Goal: Task Accomplishment & Management: Complete application form

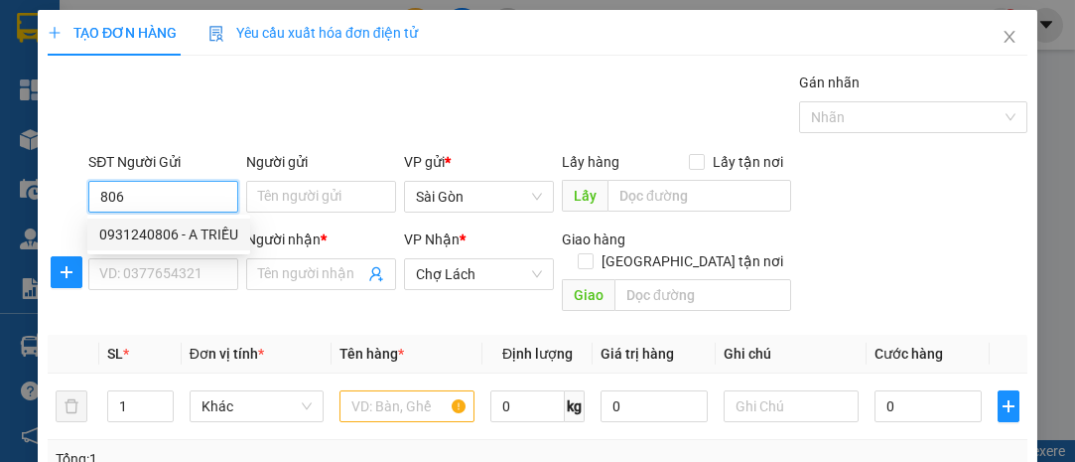
click at [206, 233] on div "0931240806 - A TRIỀU" at bounding box center [168, 234] width 139 height 22
type input "0931240806"
type input "A TRIỀU"
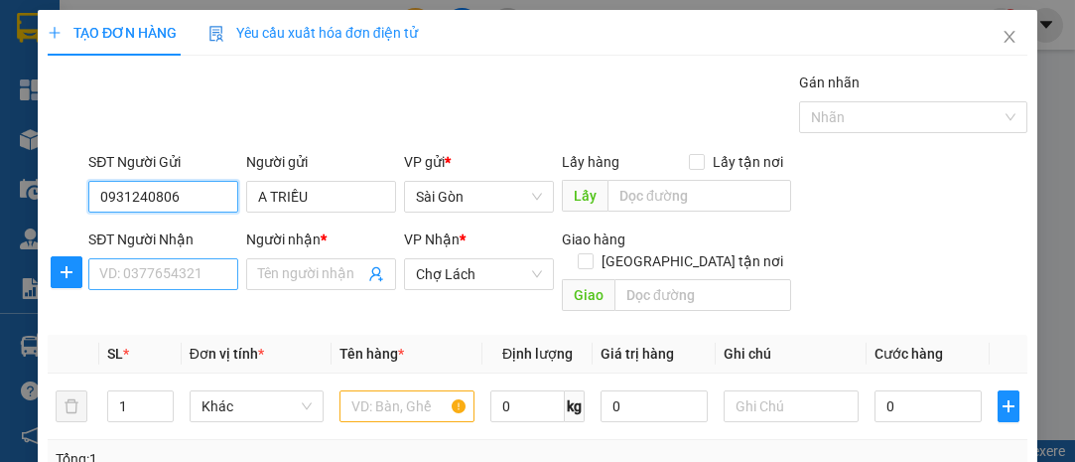
type input "0931240806"
click at [214, 278] on input "SĐT Người Nhận" at bounding box center [163, 274] width 150 height 32
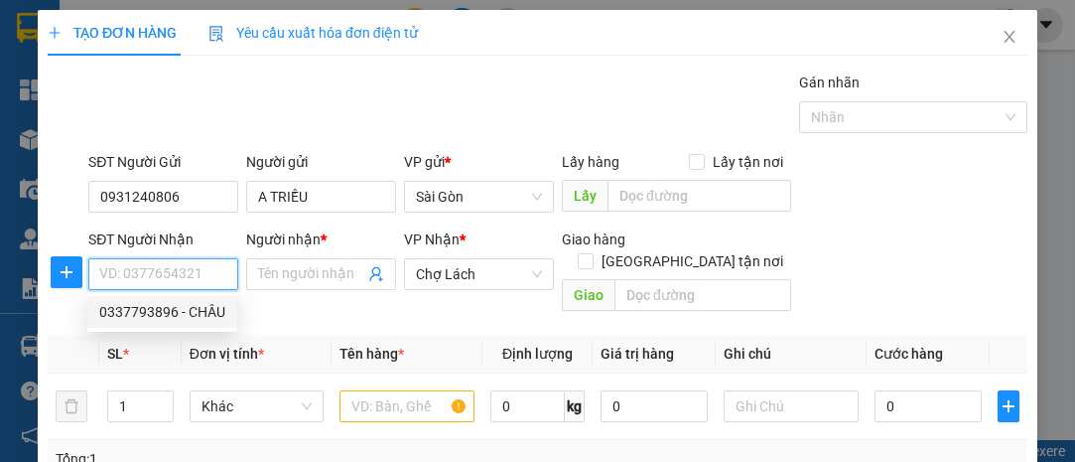
click at [189, 319] on div "0337793896 - CHÂU" at bounding box center [162, 312] width 126 height 22
type input "0337793896"
type input "CHÂU"
type input "6 RI"
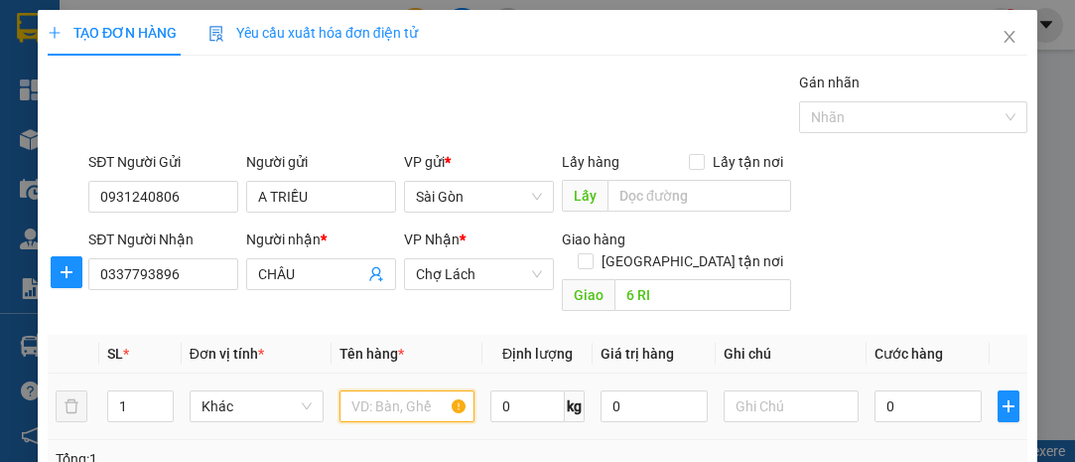
click at [383, 391] on input "text" at bounding box center [406, 406] width 135 height 32
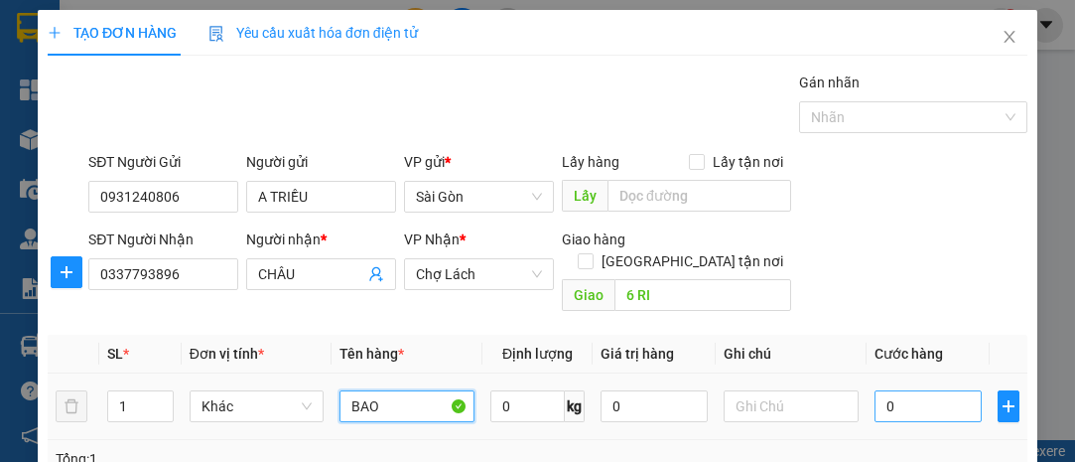
type input "BAO"
click at [894, 390] on input "0" at bounding box center [928, 406] width 107 height 32
type input "8"
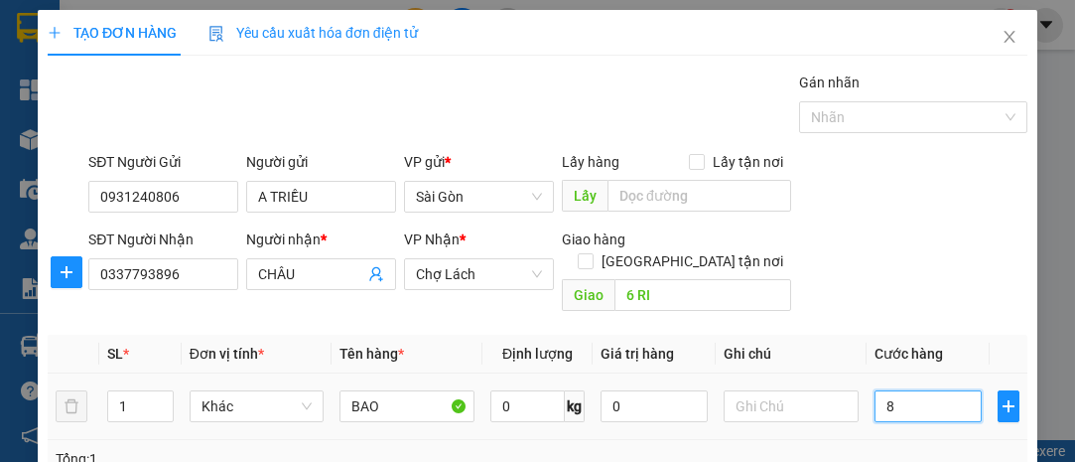
type input "80"
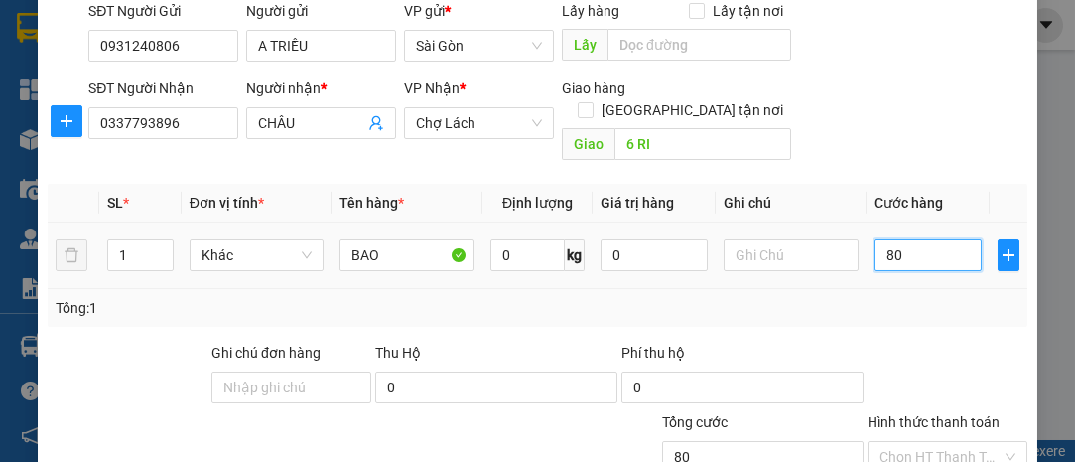
scroll to position [269, 0]
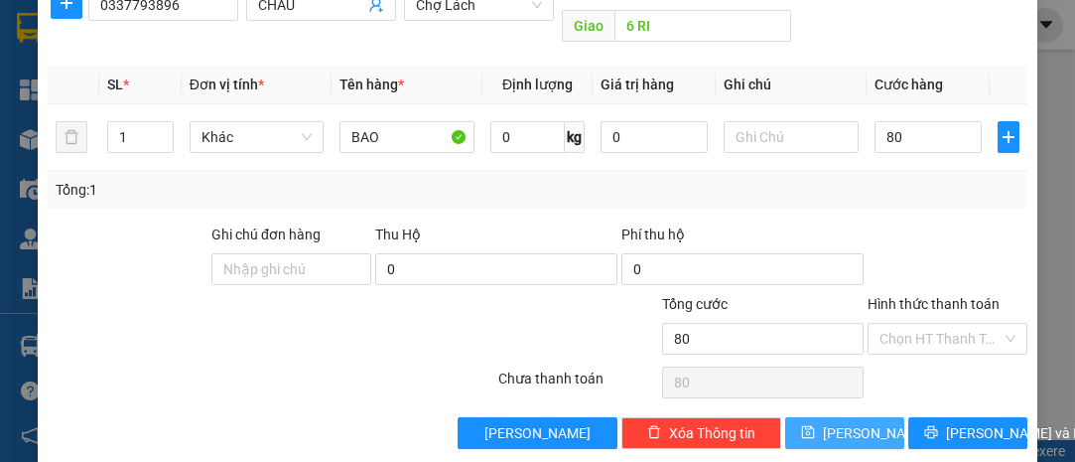
type input "80.000"
click at [889, 417] on button "[PERSON_NAME]" at bounding box center [844, 433] width 119 height 32
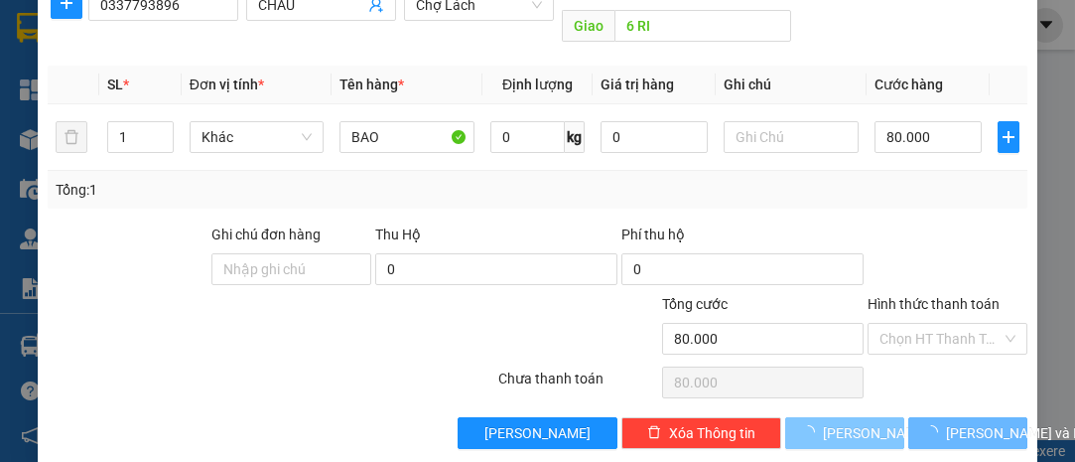
type input "0"
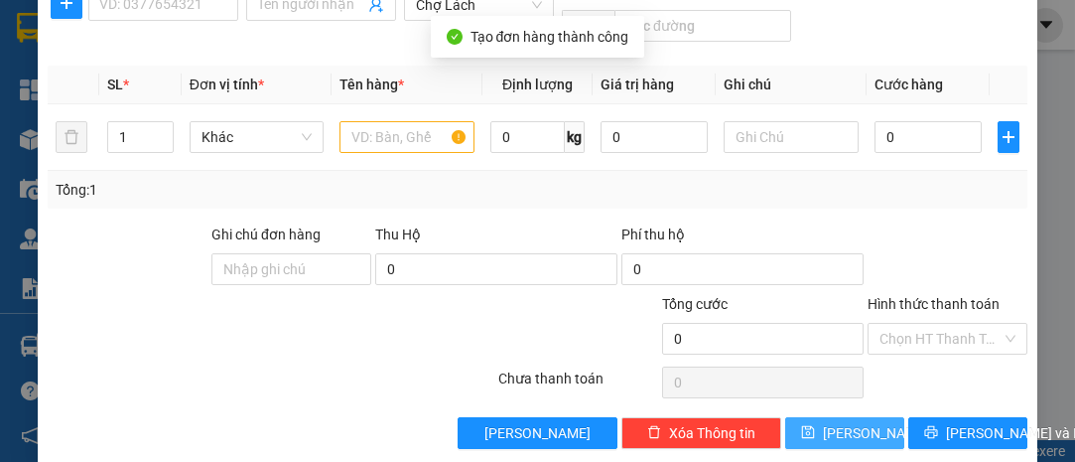
scroll to position [0, 0]
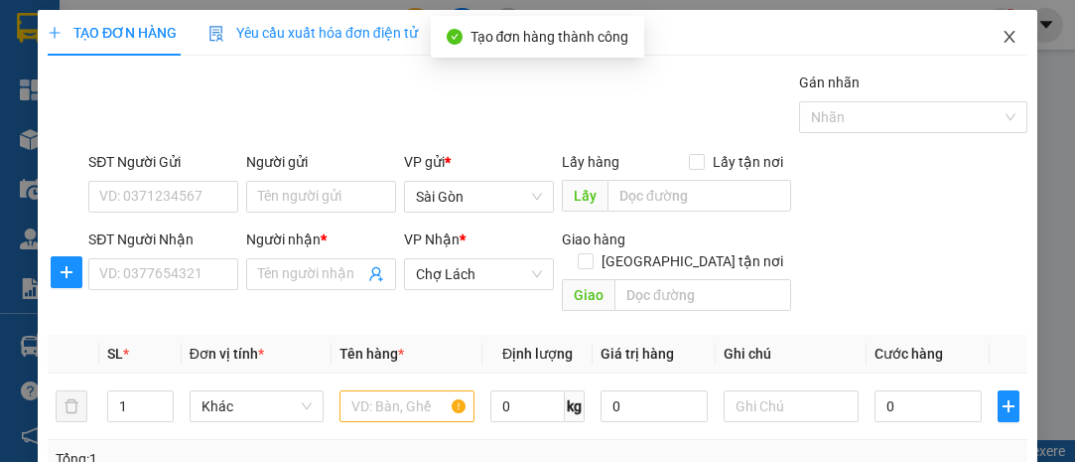
click at [1004, 39] on icon "close" at bounding box center [1009, 37] width 11 height 12
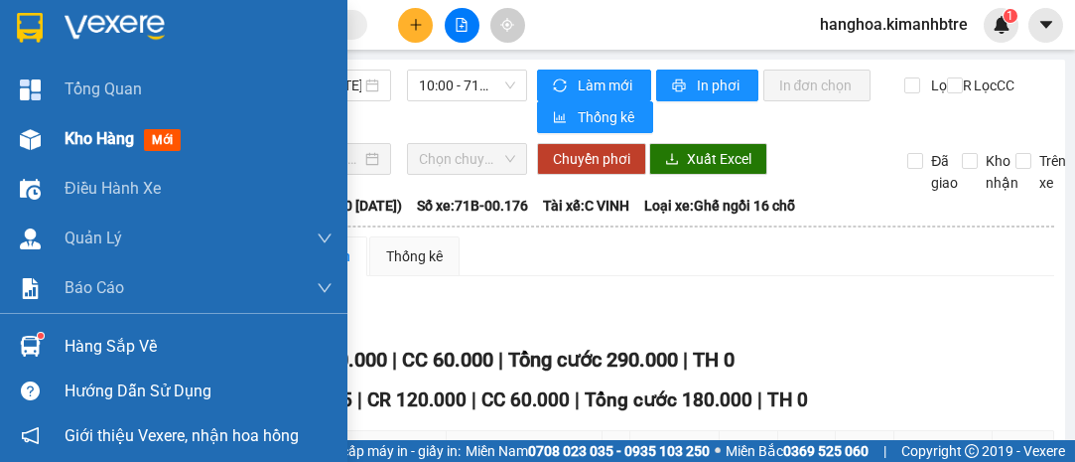
click at [123, 148] on span "Kho hàng" at bounding box center [99, 138] width 69 height 19
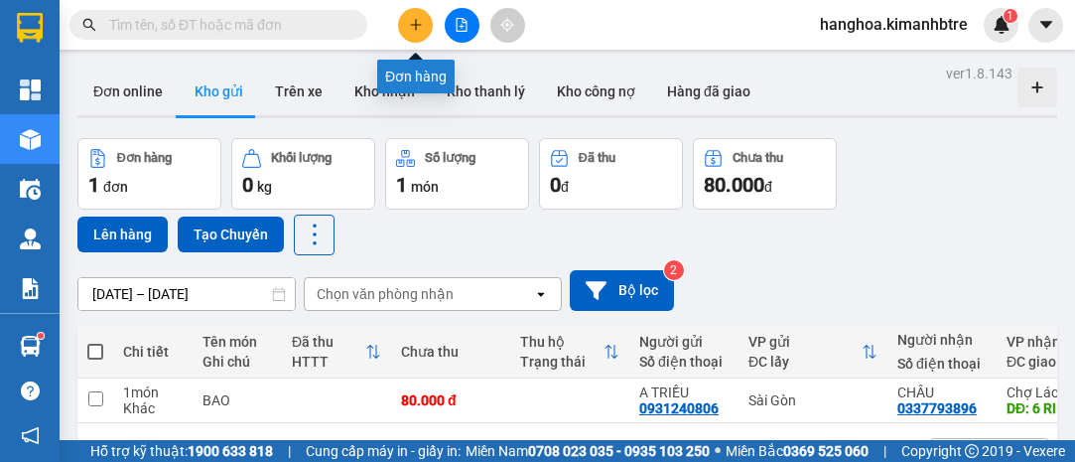
click at [410, 25] on icon "plus" at bounding box center [415, 24] width 11 height 1
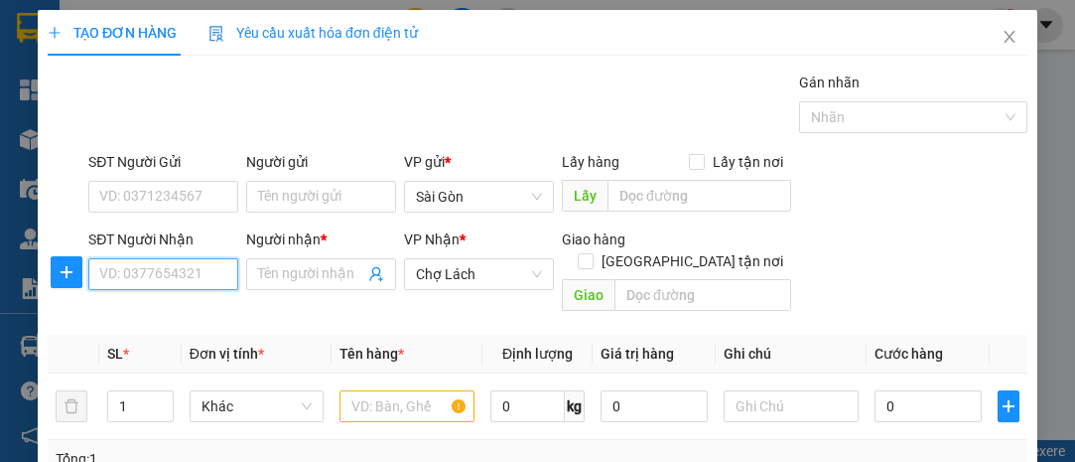
click at [201, 268] on input "SĐT Người Nhận" at bounding box center [163, 274] width 150 height 32
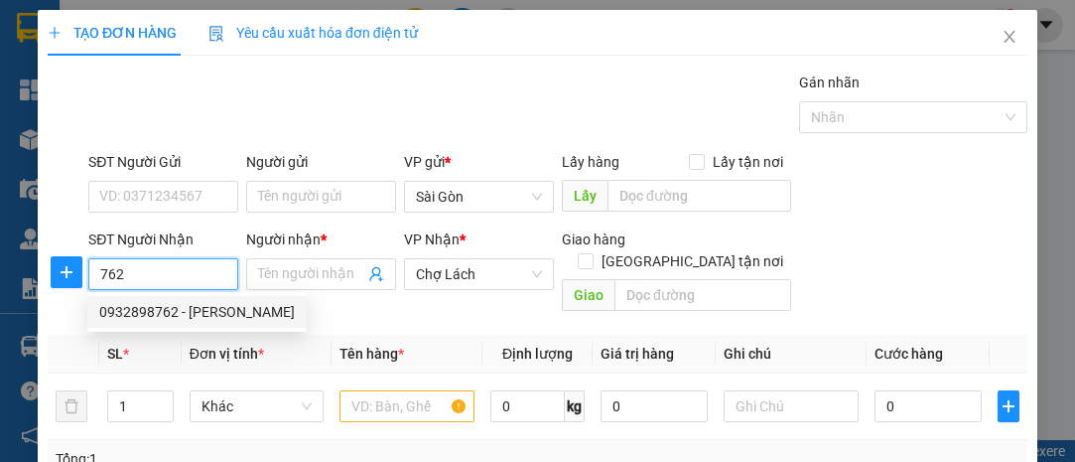
click at [183, 301] on div "0932898762 - [PERSON_NAME]" at bounding box center [197, 312] width 196 height 22
type input "0932898762"
type input "HUỆ"
type input "6 RI"
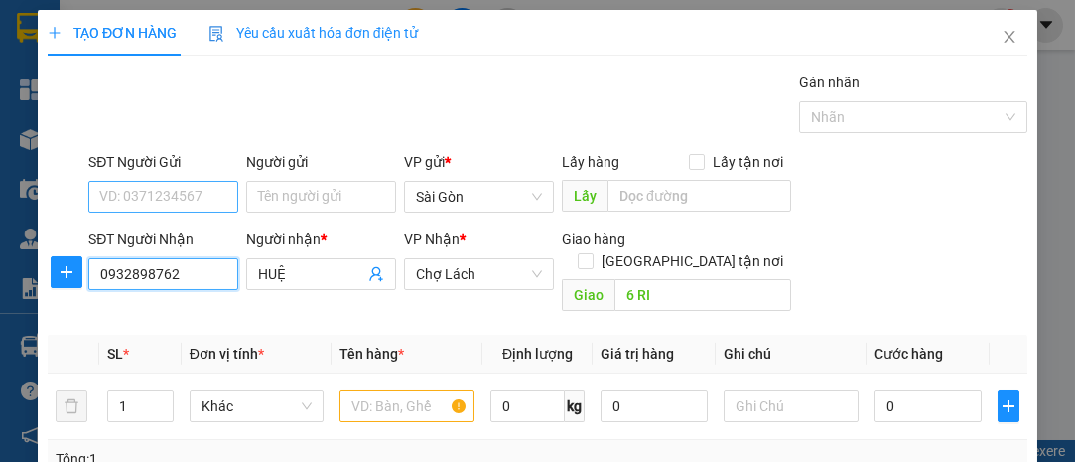
type input "0932898762"
click at [176, 195] on input "SĐT Người Gửi" at bounding box center [163, 197] width 150 height 32
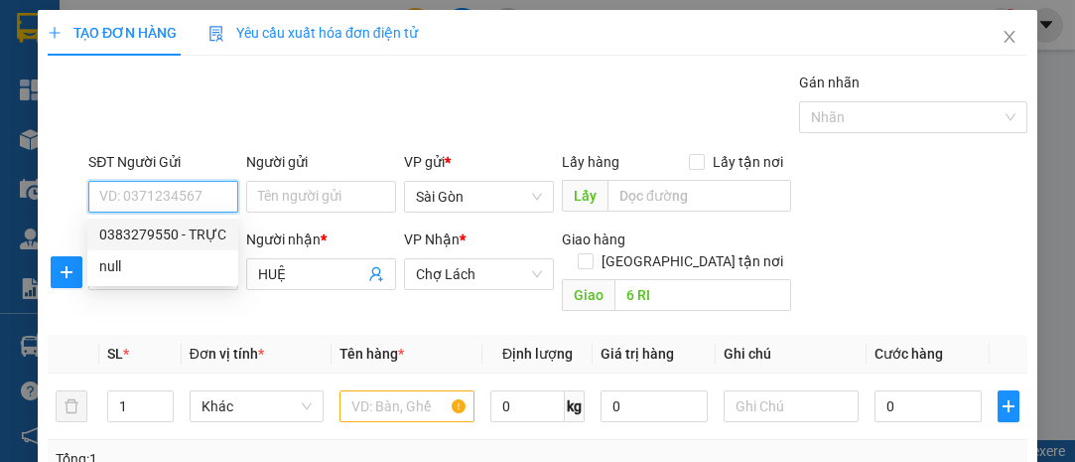
click at [199, 232] on div "0383279550 - TRỰC" at bounding box center [162, 234] width 127 height 22
type input "0383279550"
type input "TRỰC"
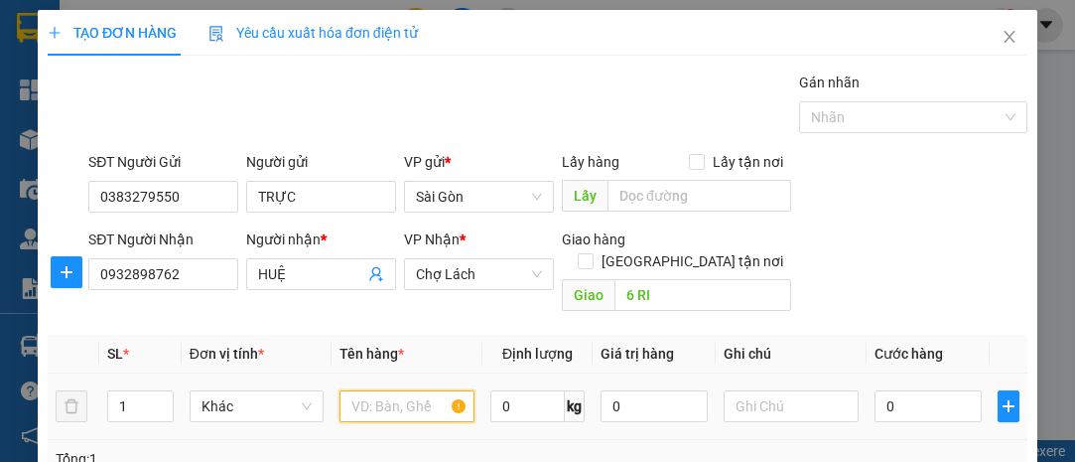
click at [397, 390] on input "text" at bounding box center [406, 406] width 135 height 32
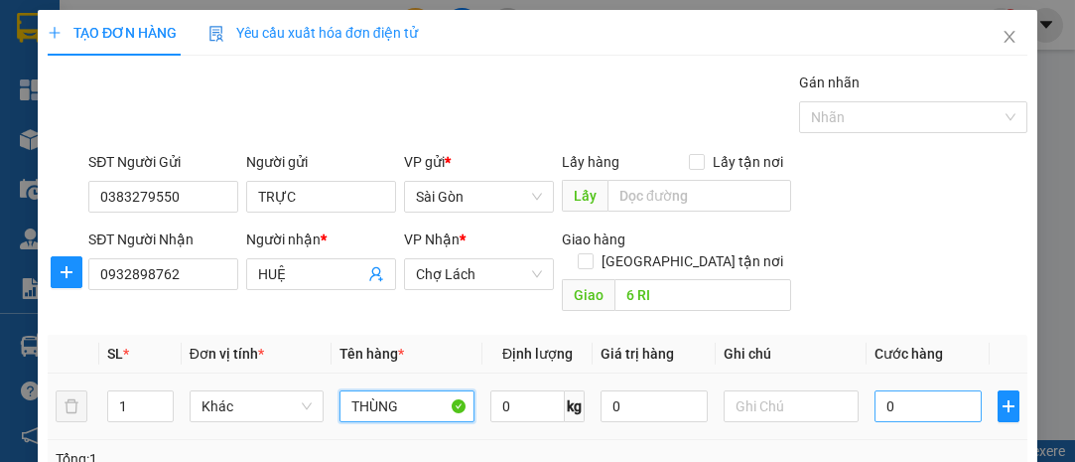
type input "THÙNG"
click at [893, 390] on input "0" at bounding box center [928, 406] width 107 height 32
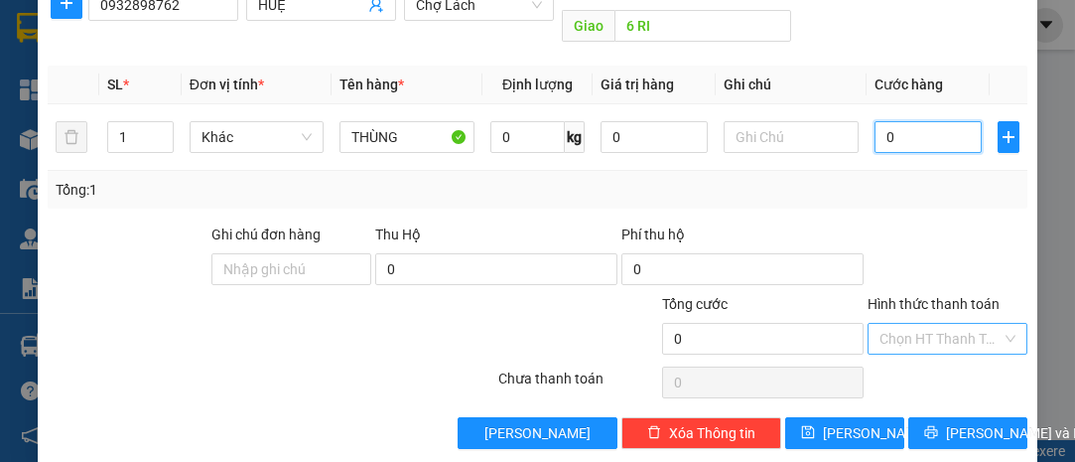
type input "6"
type input "60"
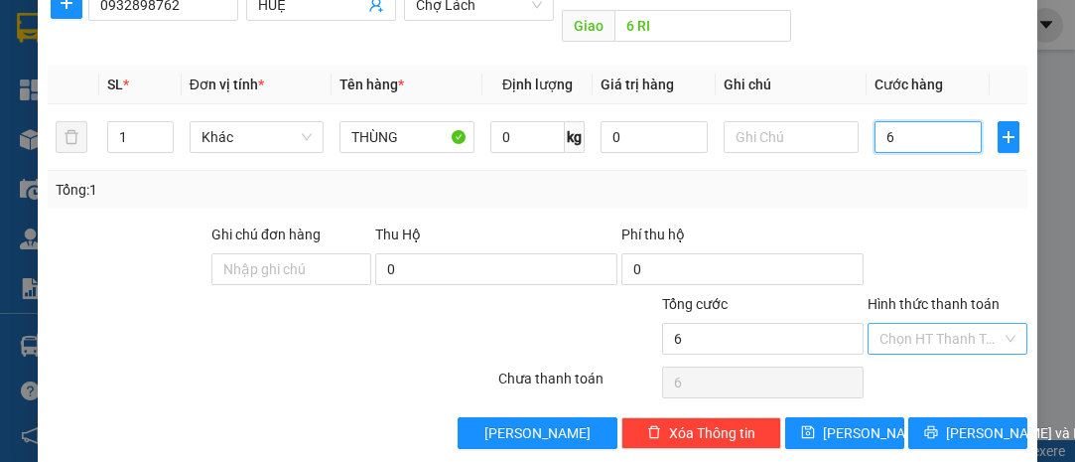
type input "60"
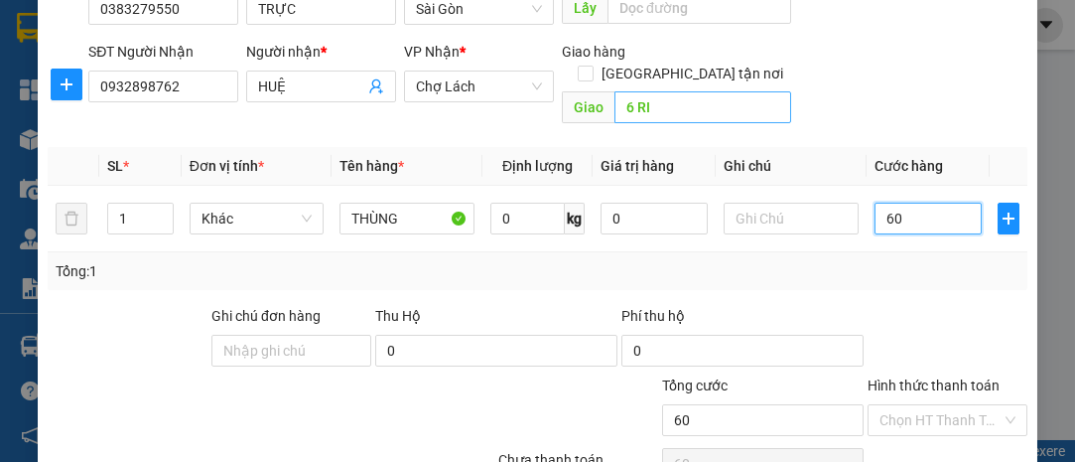
scroll to position [88, 0]
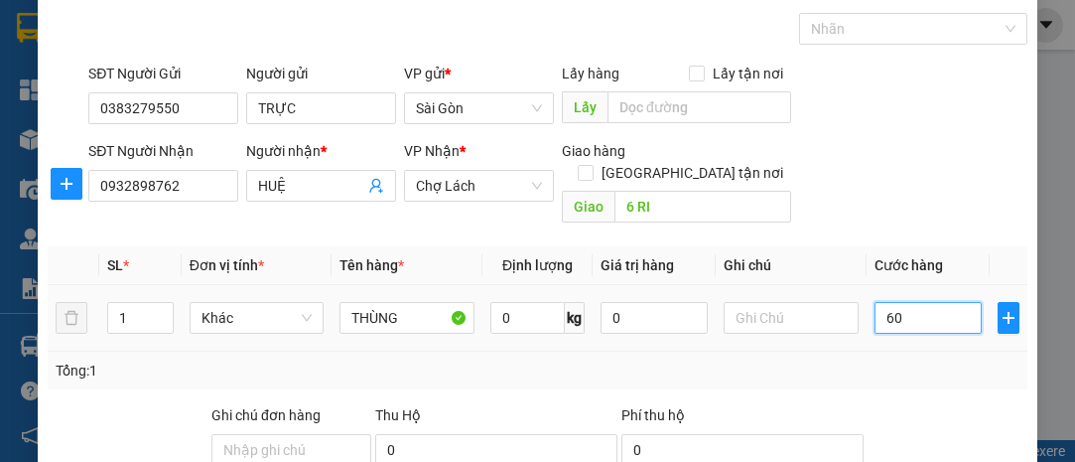
type input "6"
type input "0"
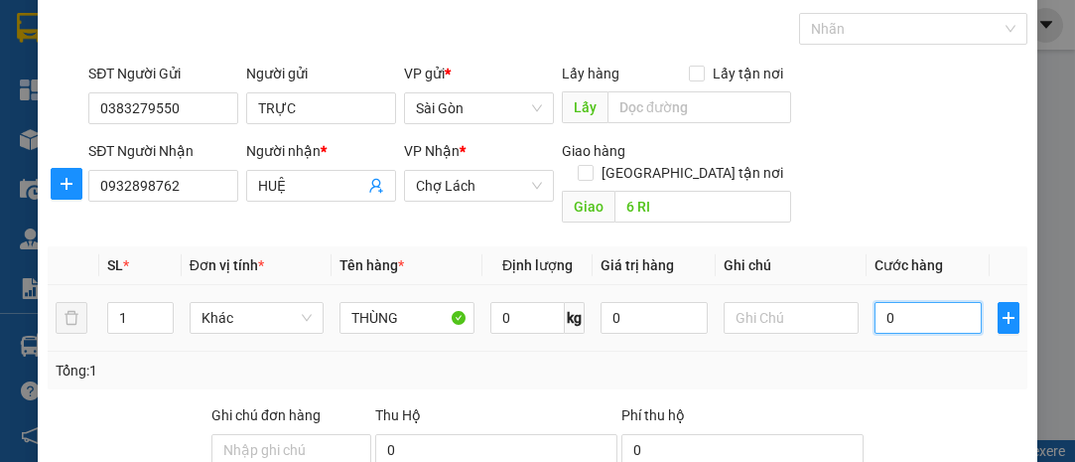
type input "0"
type input "08"
type input "8"
type input "080"
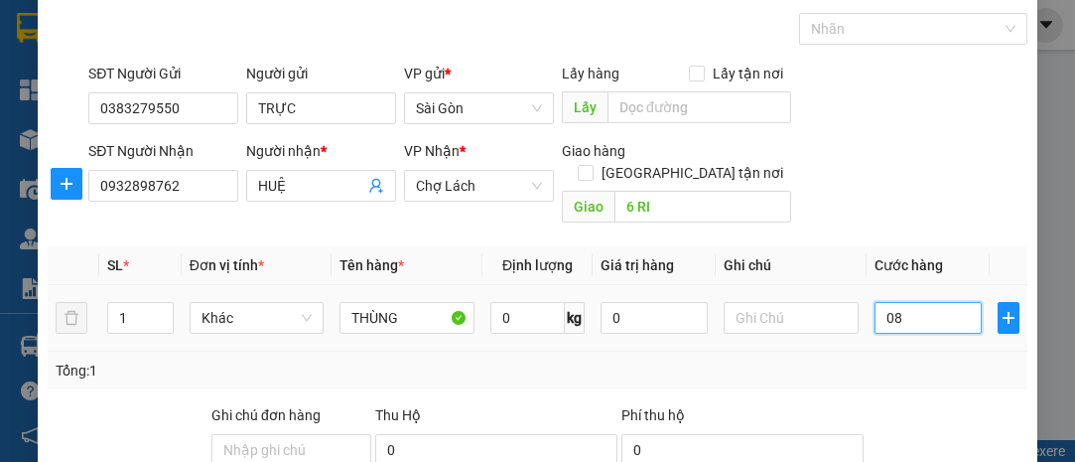
type input "80"
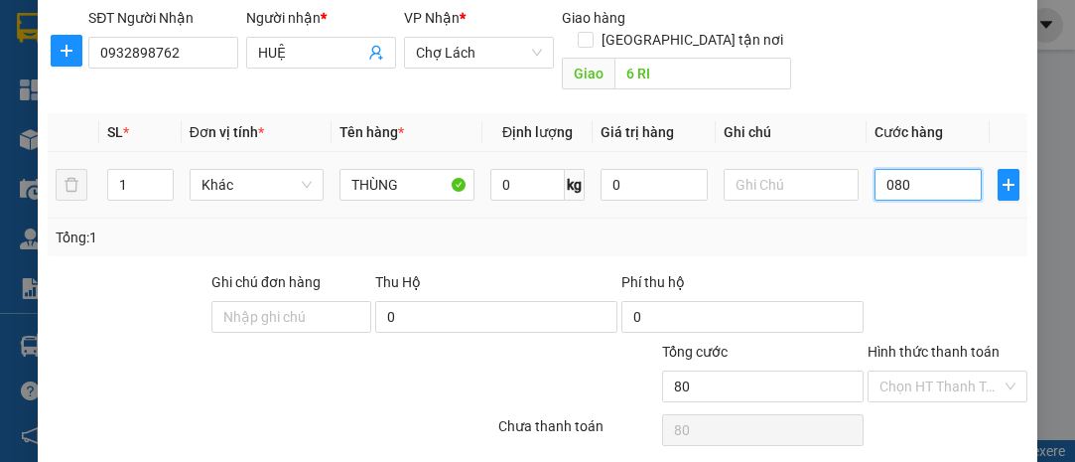
scroll to position [269, 0]
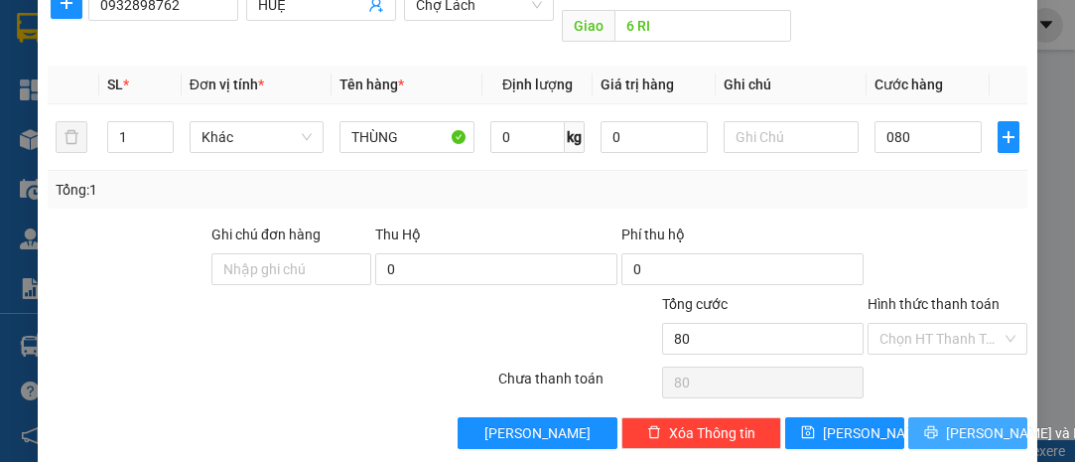
type input "80.000"
click at [963, 422] on span "[PERSON_NAME] và In" at bounding box center [1015, 433] width 139 height 22
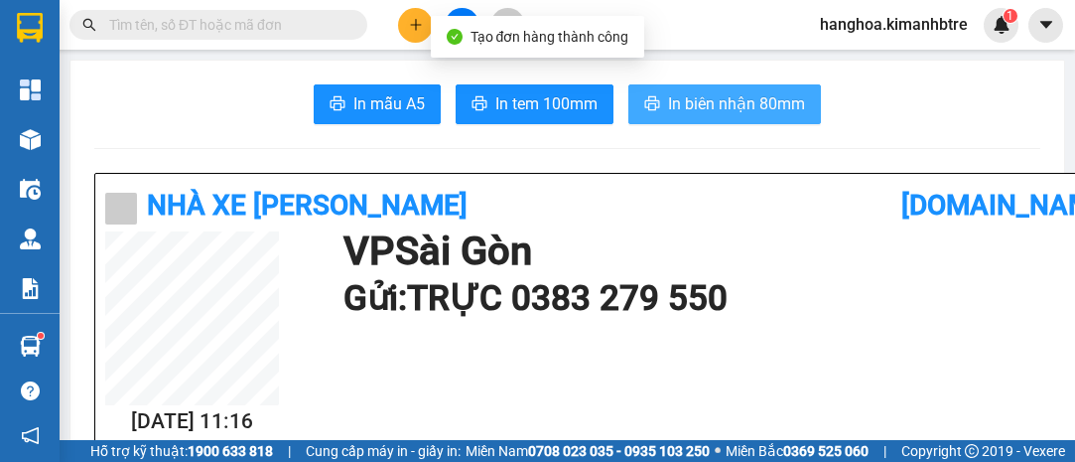
click at [721, 99] on span "In biên nhận 80mm" at bounding box center [736, 103] width 137 height 25
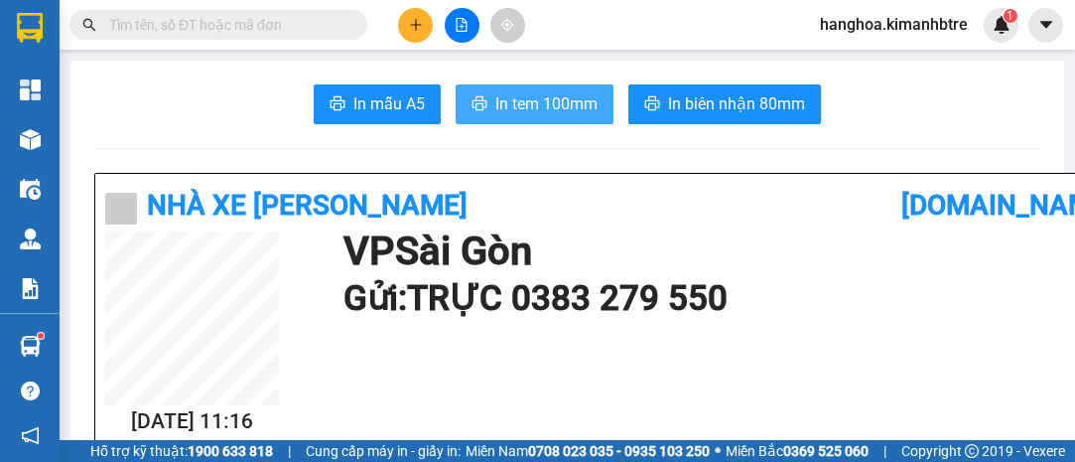
click at [573, 104] on span "In tem 100mm" at bounding box center [546, 103] width 102 height 25
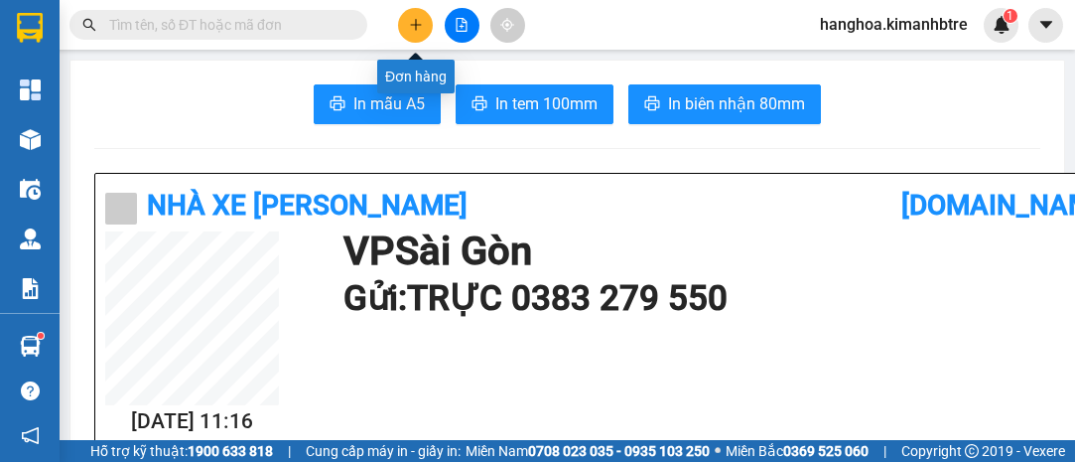
click at [419, 33] on button at bounding box center [415, 25] width 35 height 35
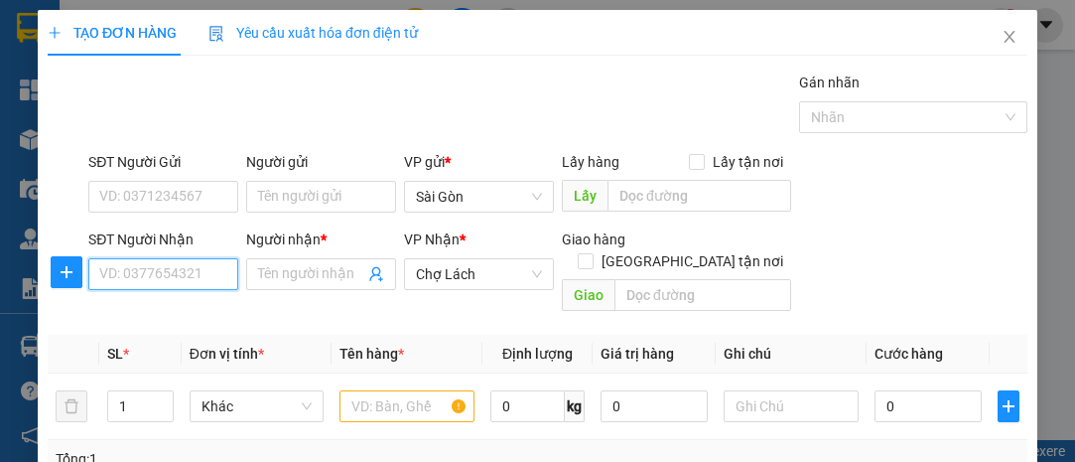
click at [217, 270] on input "SĐT Người Nhận" at bounding box center [163, 274] width 150 height 32
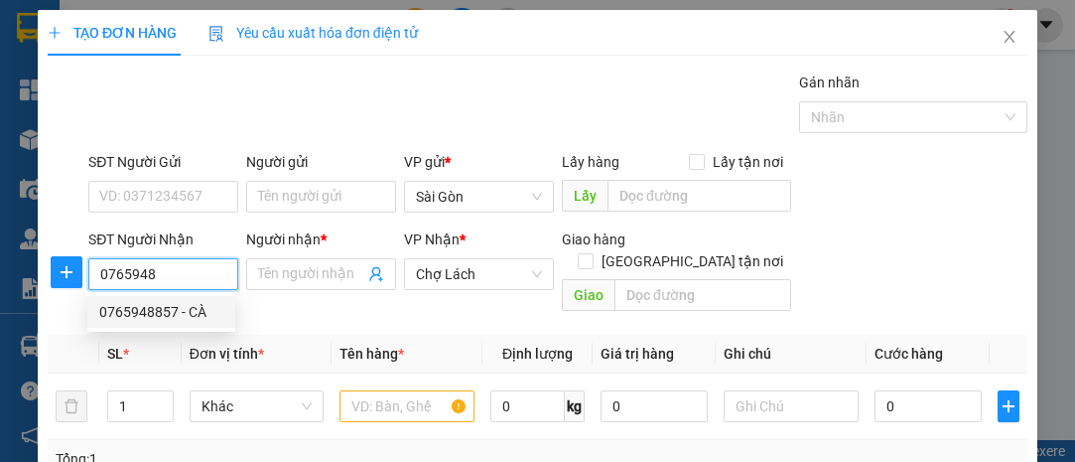
click at [182, 318] on div "0765948857 - CÀ" at bounding box center [161, 312] width 124 height 22
type input "0765948857"
type input "CÀ"
type input "6 RI"
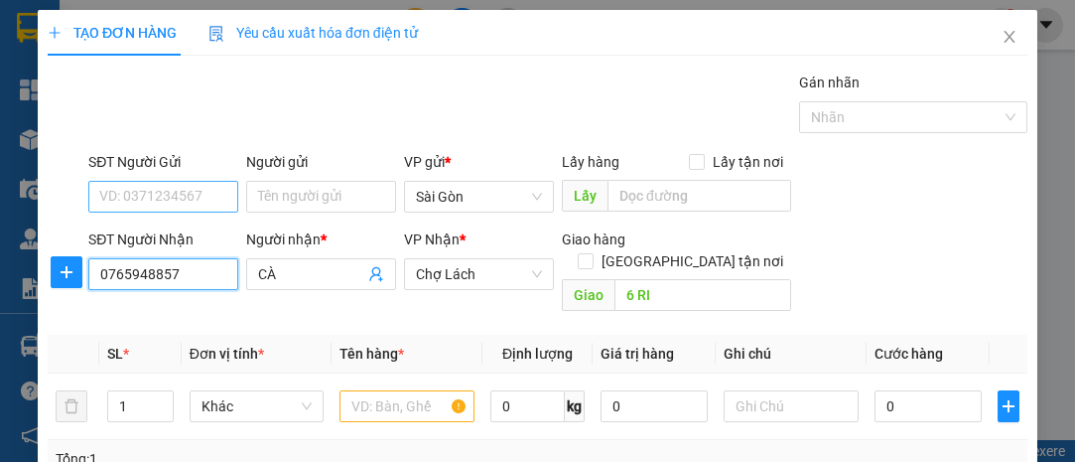
type input "0765948857"
click at [188, 197] on input "SĐT Người Gửi" at bounding box center [163, 197] width 150 height 32
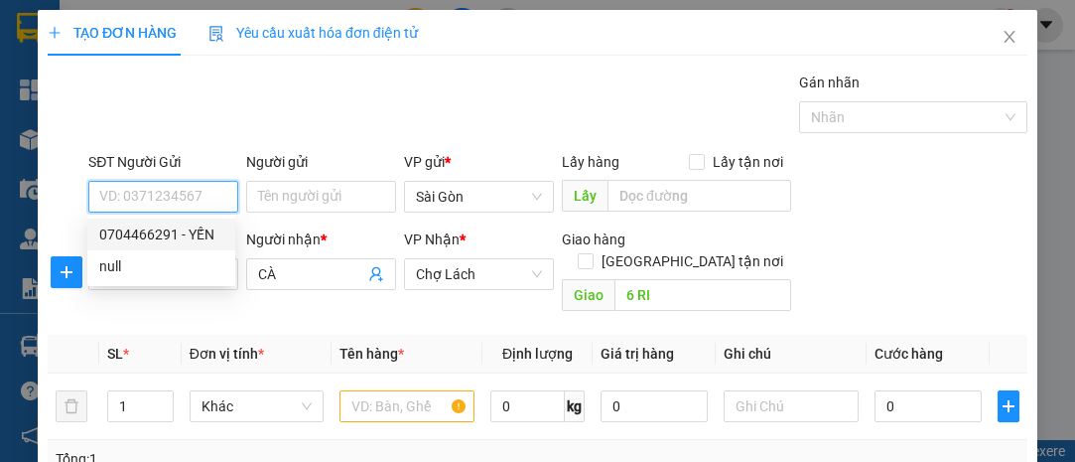
click at [204, 227] on div "0704466291 - YẾN" at bounding box center [161, 234] width 124 height 22
type input "0704466291"
type input "YẾN"
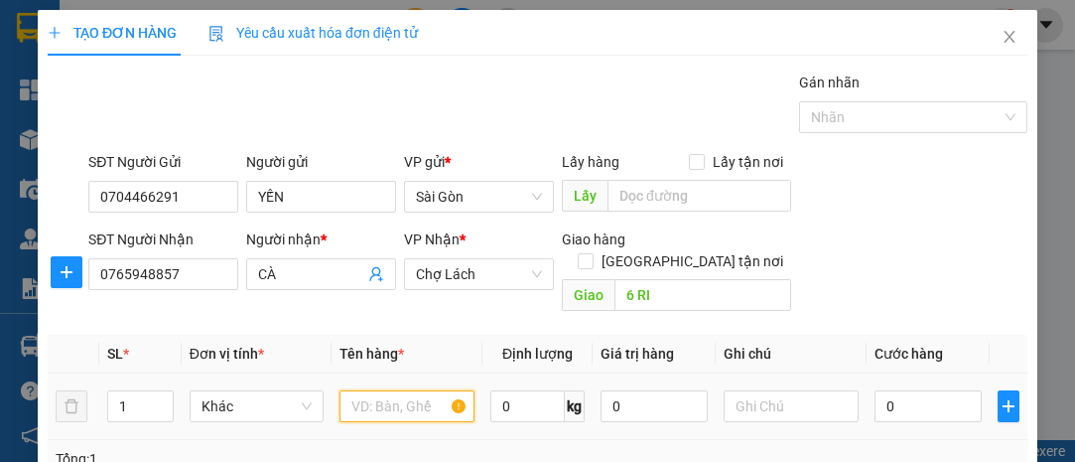
click at [386, 390] on input "text" at bounding box center [406, 406] width 135 height 32
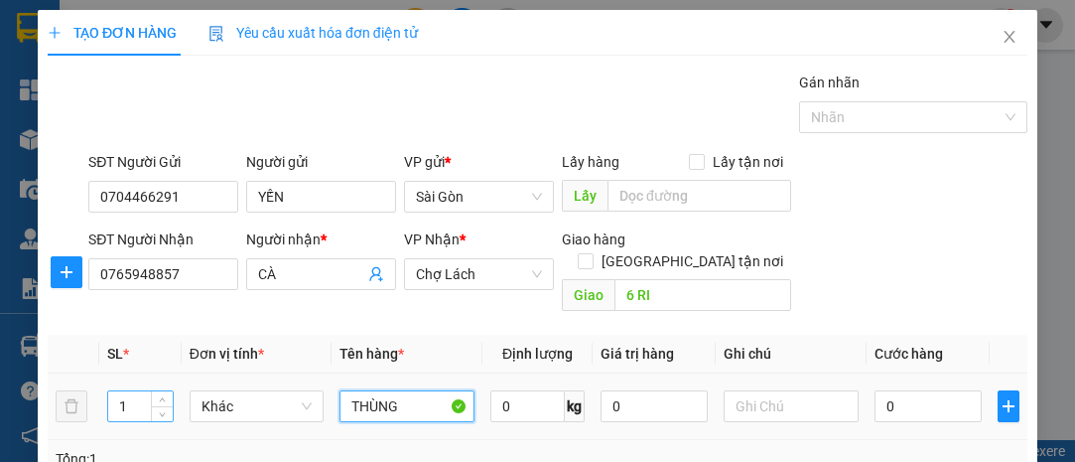
type input "THÙNG"
click at [126, 391] on input "1" at bounding box center [140, 406] width 65 height 30
type input "2"
click at [941, 390] on input "0" at bounding box center [928, 406] width 107 height 32
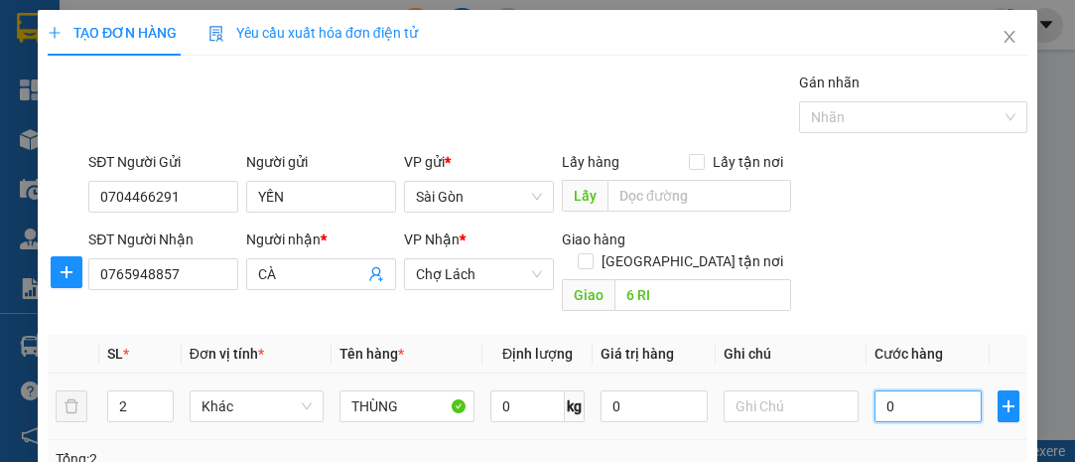
type input "9"
type input "90"
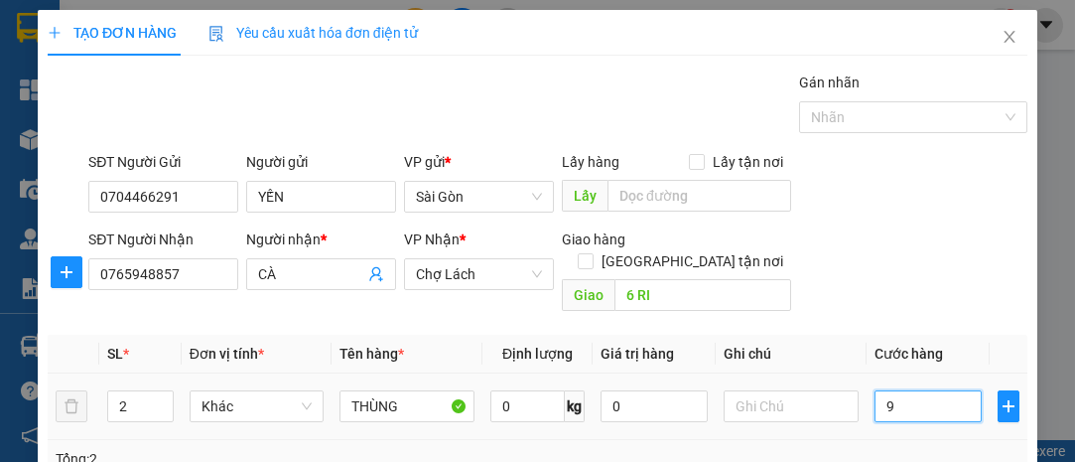
type input "90"
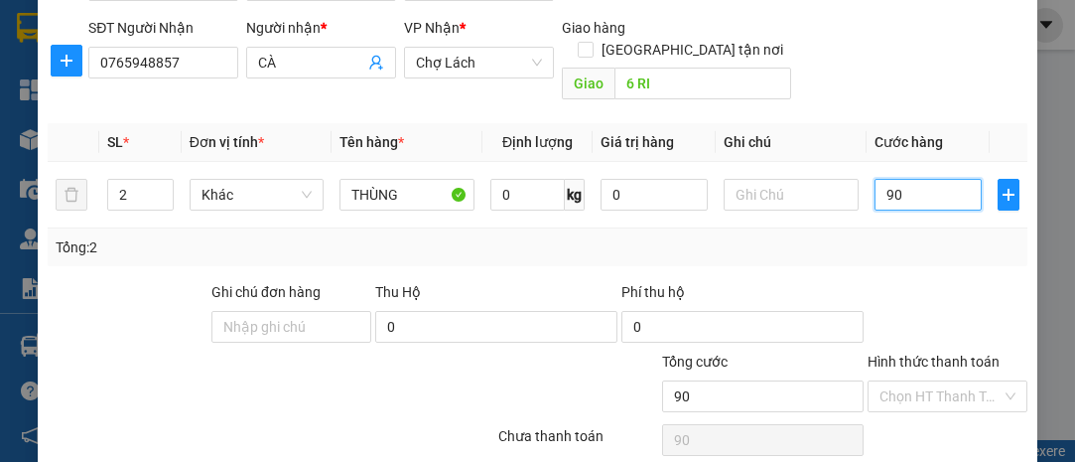
scroll to position [269, 0]
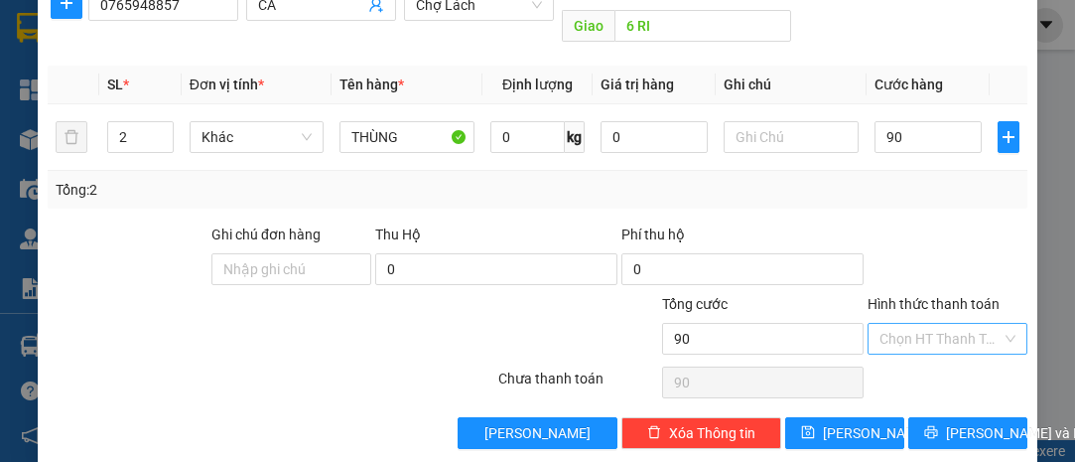
type input "90.000"
click at [922, 324] on input "Hình thức thanh toán" at bounding box center [941, 339] width 122 height 30
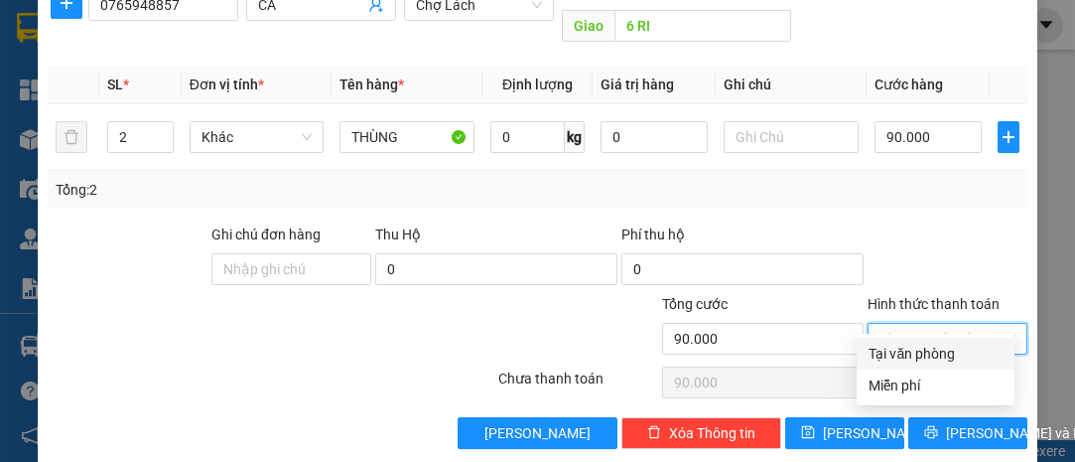
click at [937, 347] on div "Tại văn phòng" at bounding box center [936, 353] width 134 height 22
type input "0"
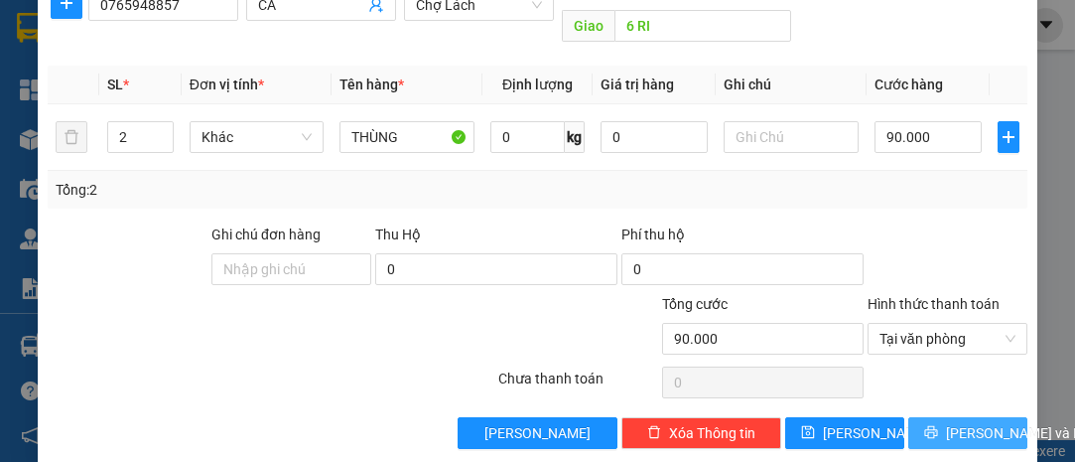
click at [946, 422] on span "[PERSON_NAME] và In" at bounding box center [1015, 433] width 139 height 22
